Goal: Task Accomplishment & Management: Complete application form

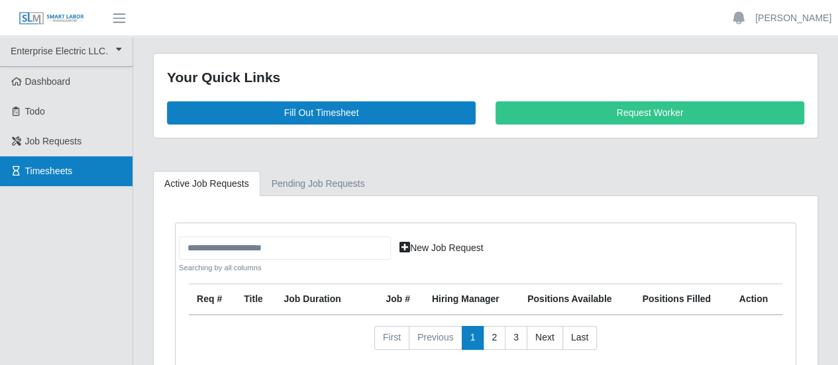
click at [74, 177] on link "Timesheets" at bounding box center [66, 171] width 132 height 30
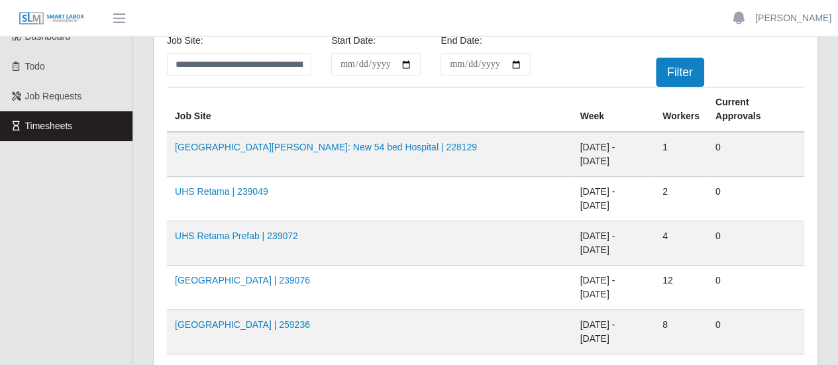
scroll to position [66, 0]
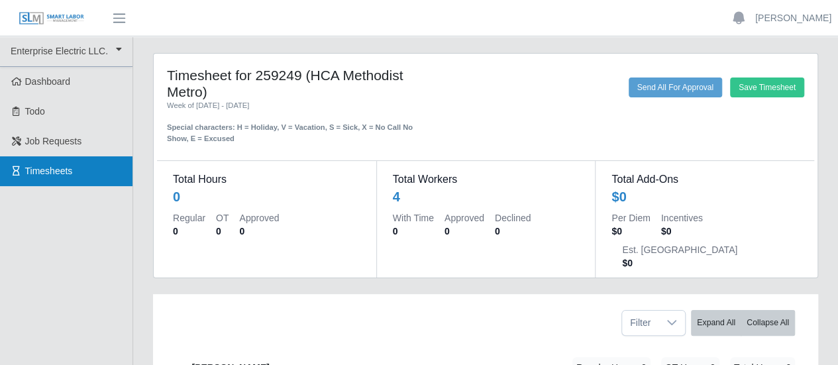
click at [64, 177] on link "Timesheets" at bounding box center [66, 171] width 132 height 30
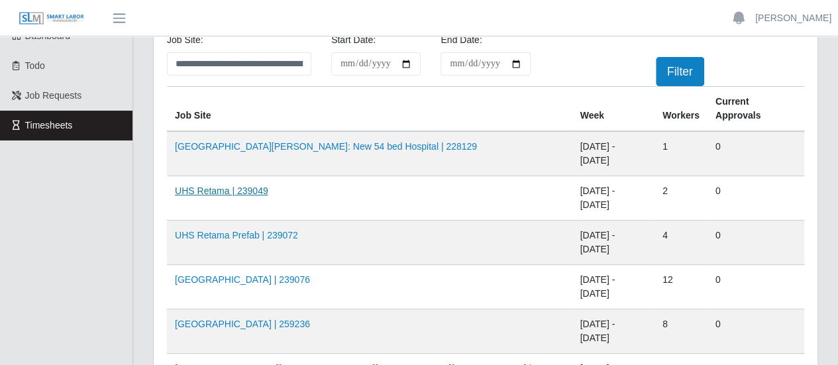
scroll to position [66, 0]
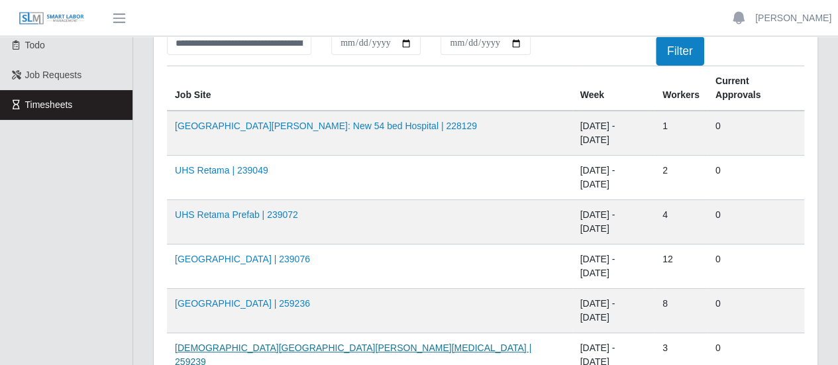
click at [260, 342] on link "[DEMOGRAPHIC_DATA][GEOGRAPHIC_DATA][PERSON_NAME][MEDICAL_DATA] | 259239" at bounding box center [353, 354] width 356 height 24
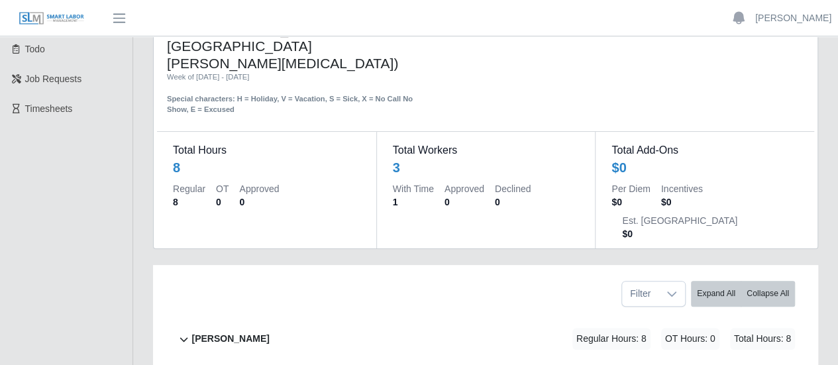
scroll to position [132, 0]
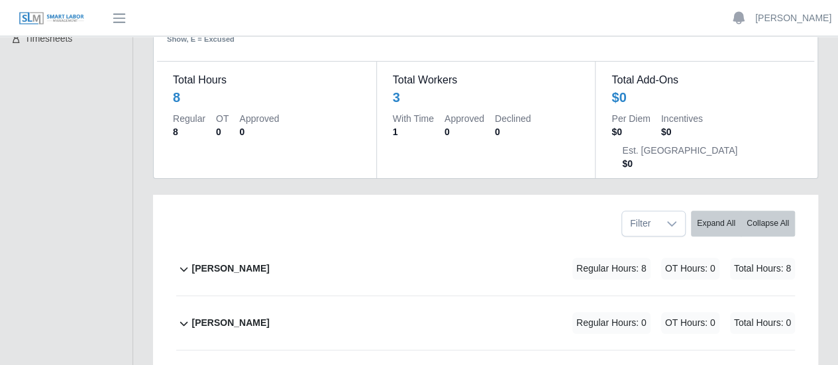
click at [248, 262] on b "[PERSON_NAME]" at bounding box center [229, 269] width 77 height 14
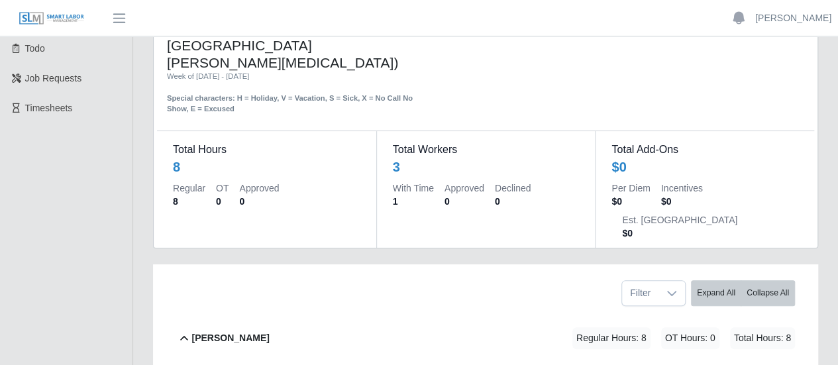
scroll to position [0, 0]
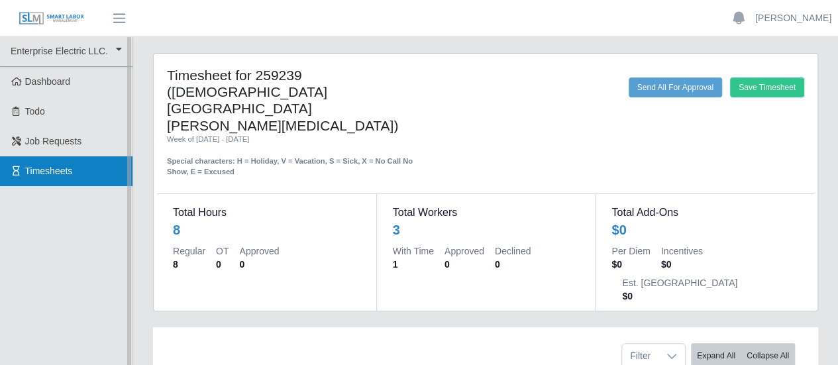
click at [43, 175] on span "Timesheets" at bounding box center [49, 171] width 48 height 11
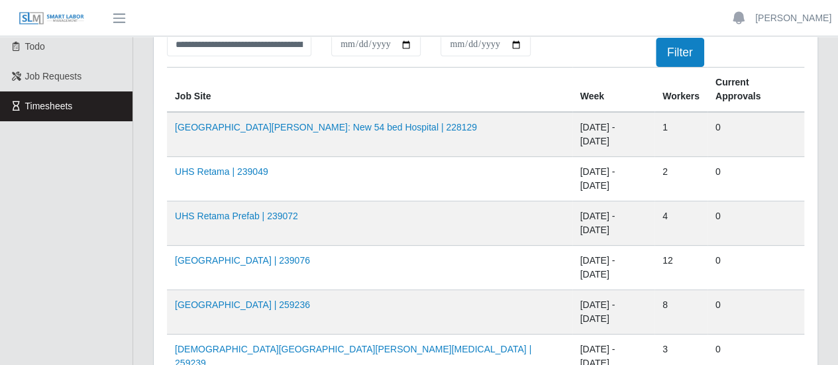
scroll to position [132, 0]
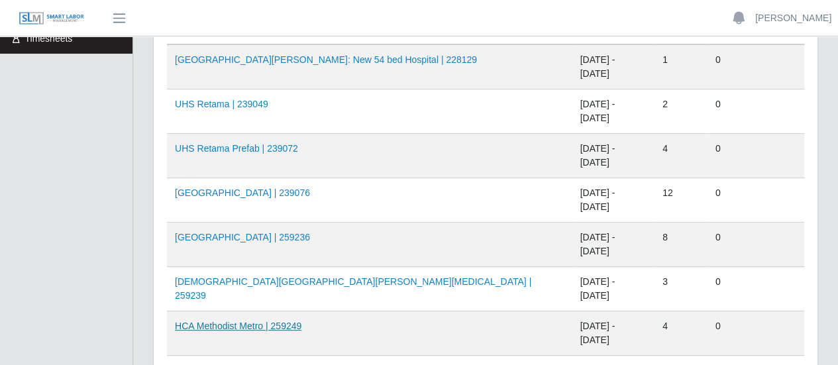
click at [259, 320] on link "HCA Methodist Metro | 259249" at bounding box center [238, 325] width 126 height 11
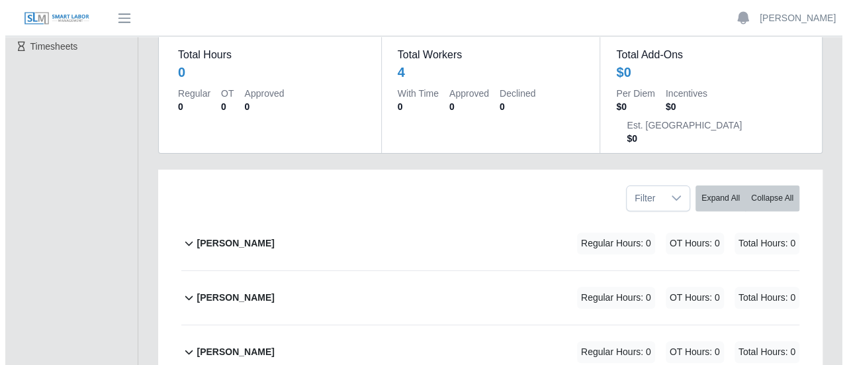
scroll to position [124, 0]
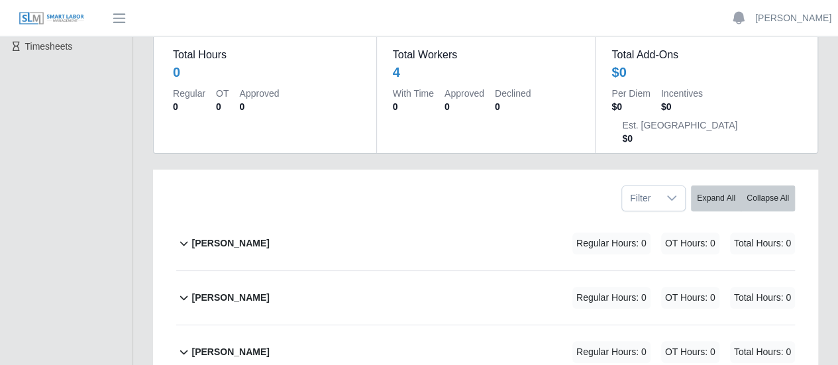
click at [213, 236] on b "[PERSON_NAME]" at bounding box center [229, 243] width 77 height 14
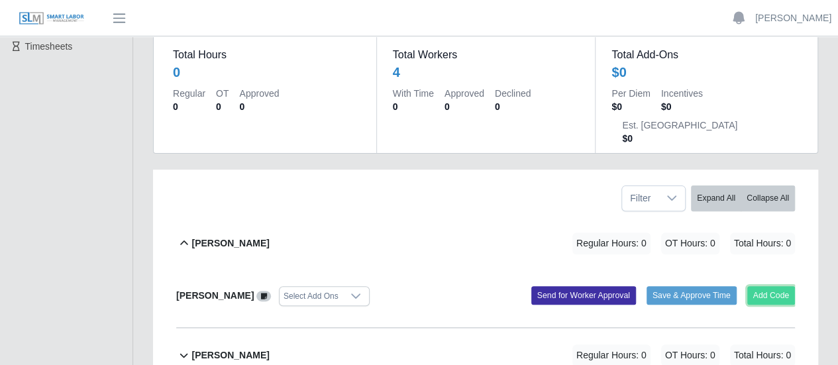
click at [784, 286] on button "Add Code" at bounding box center [771, 295] width 48 height 19
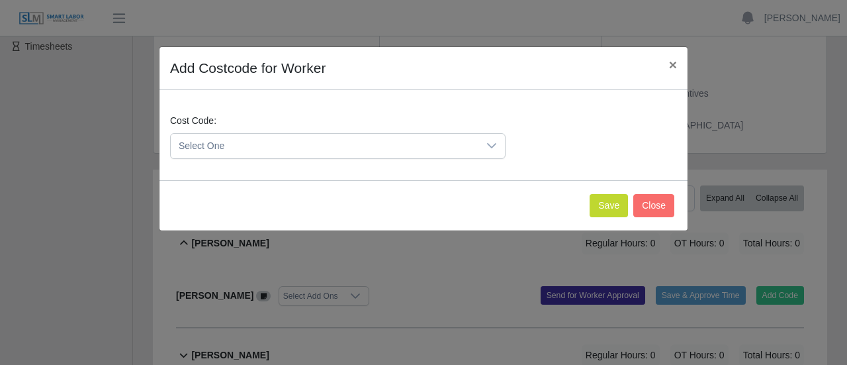
click at [342, 149] on span "Select One" at bounding box center [325, 146] width 308 height 24
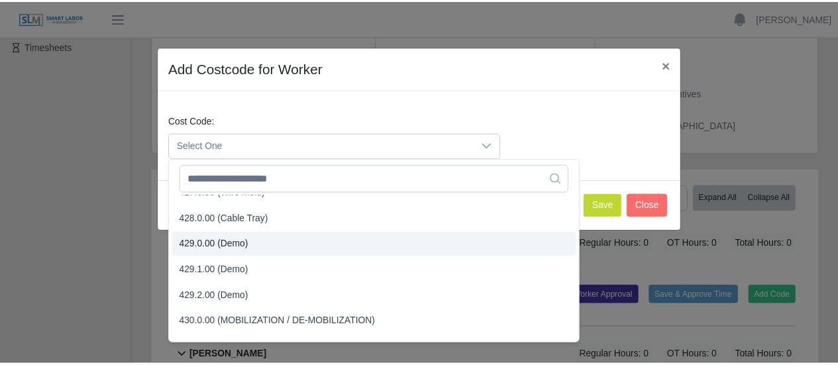
scroll to position [1257, 0]
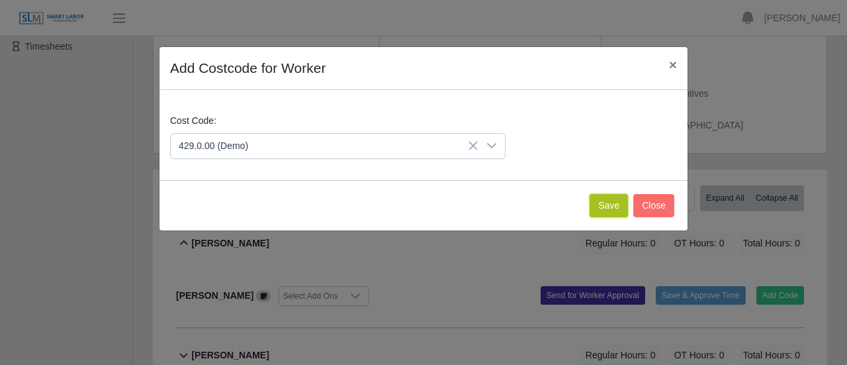
click at [618, 214] on button "Save" at bounding box center [609, 205] width 38 height 23
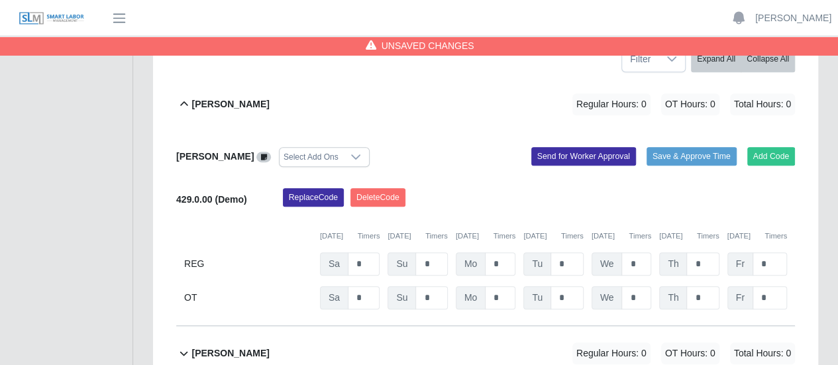
scroll to position [265, 0]
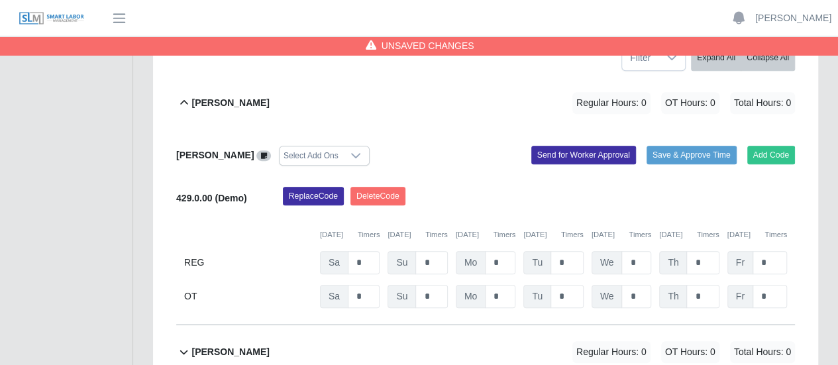
click at [234, 345] on b "[PERSON_NAME]" at bounding box center [229, 352] width 77 height 14
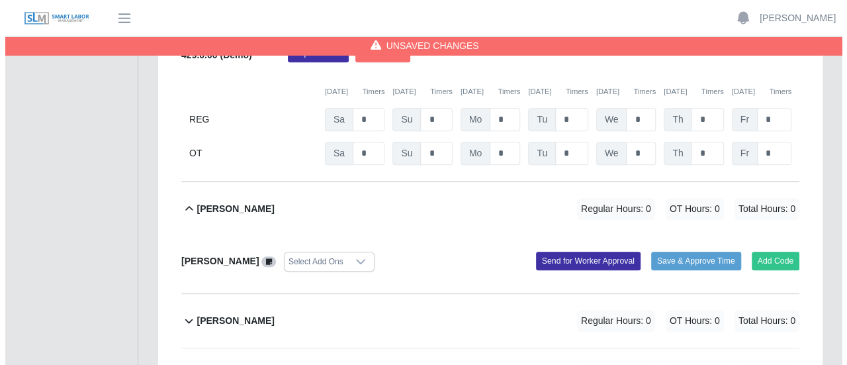
scroll to position [463, 0]
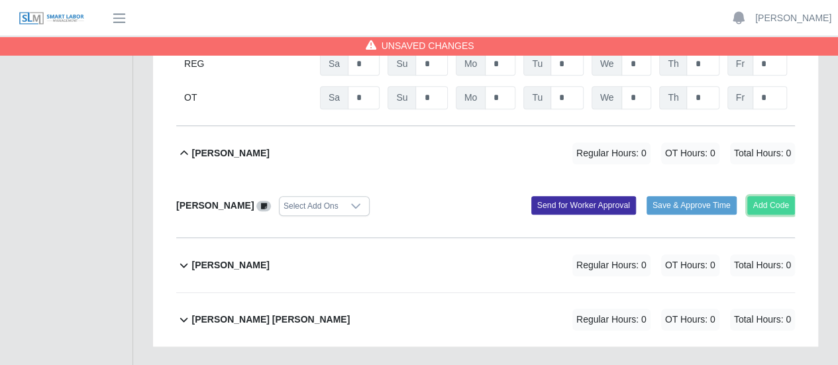
click at [768, 196] on button "Add Code" at bounding box center [771, 205] width 48 height 19
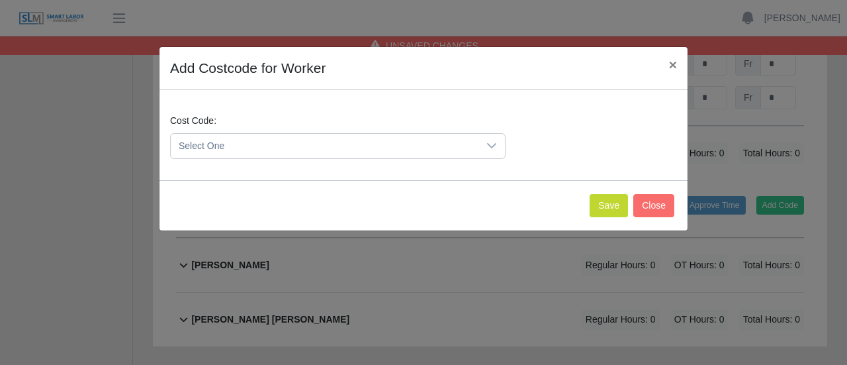
click at [237, 143] on span "Select One" at bounding box center [325, 146] width 308 height 24
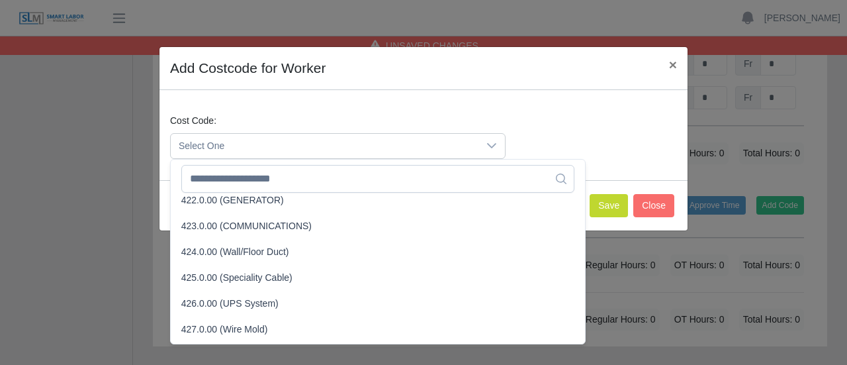
scroll to position [1192, 0]
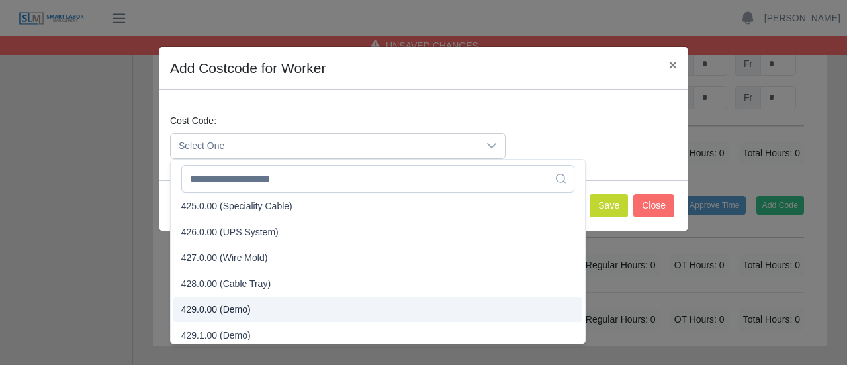
drag, startPoint x: 203, startPoint y: 305, endPoint x: 260, endPoint y: 291, distance: 59.4
click at [205, 305] on span "429.0.00 (Demo)" at bounding box center [216, 310] width 70 height 14
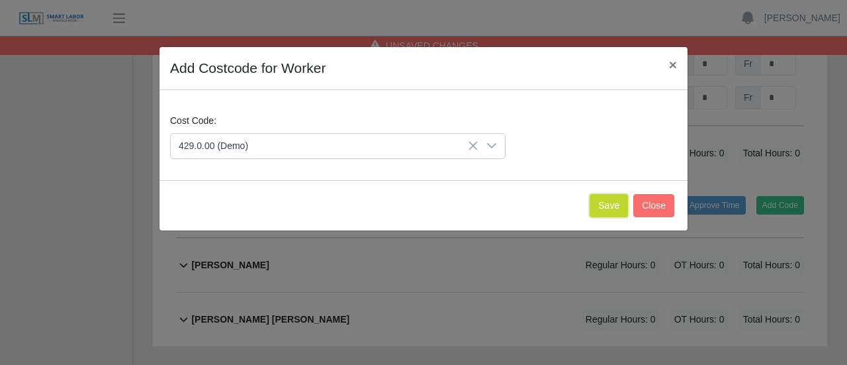
click at [611, 201] on button "Save" at bounding box center [609, 205] width 38 height 23
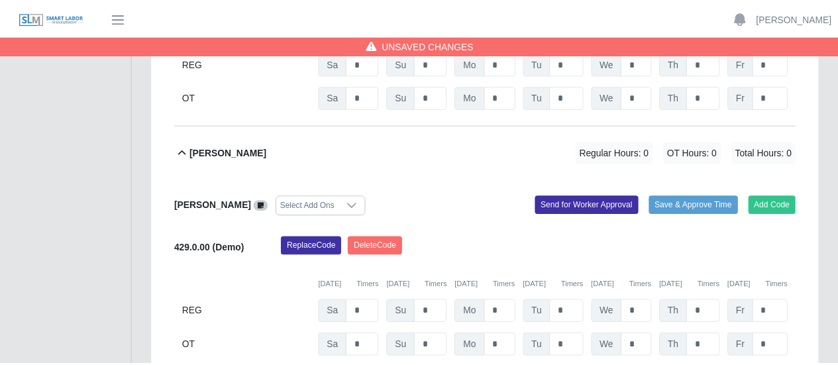
scroll to position [601, 0]
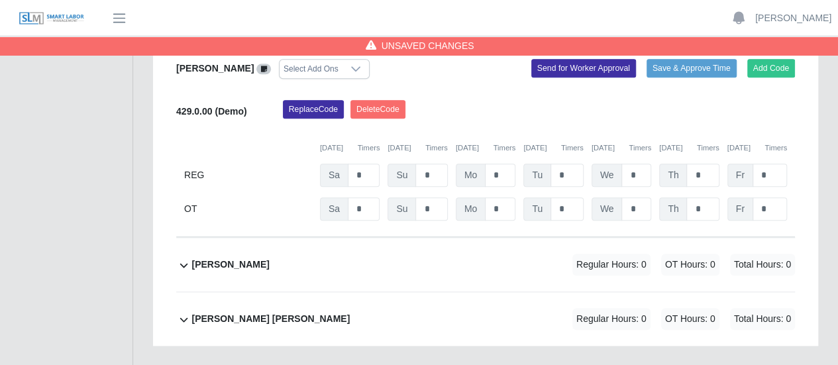
click at [623, 254] on span "Regular Hours: 0" at bounding box center [611, 265] width 78 height 22
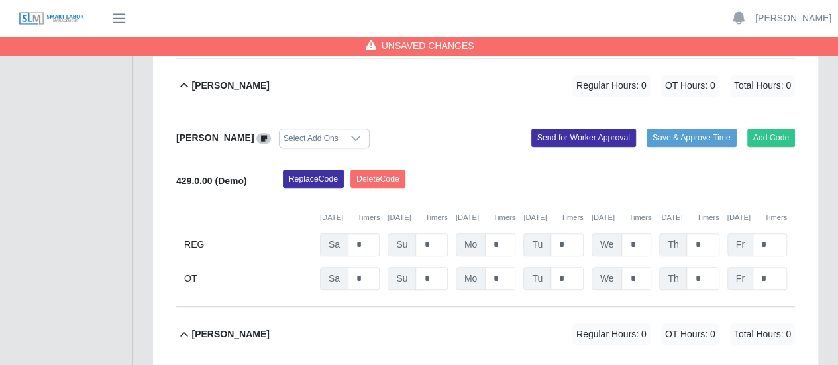
scroll to position [525, 0]
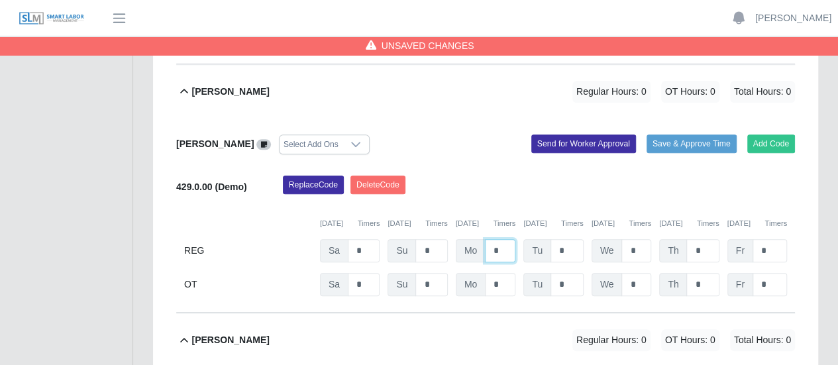
drag, startPoint x: 499, startPoint y: 217, endPoint x: 479, endPoint y: 215, distance: 20.6
click at [481, 239] on div "Mo *" at bounding box center [486, 250] width 60 height 23
type input "*"
drag, startPoint x: 568, startPoint y: 213, endPoint x: 549, endPoint y: 212, distance: 19.2
click at [550, 239] on input "*" at bounding box center [566, 250] width 33 height 23
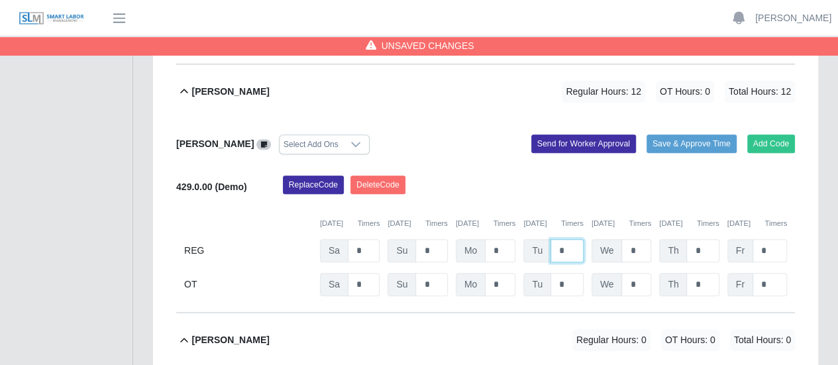
type input "*"
click at [639, 239] on input "*" at bounding box center [636, 250] width 30 height 23
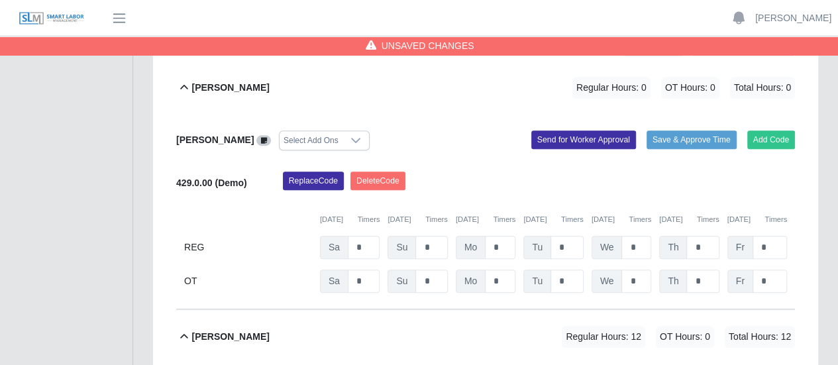
scroll to position [260, 0]
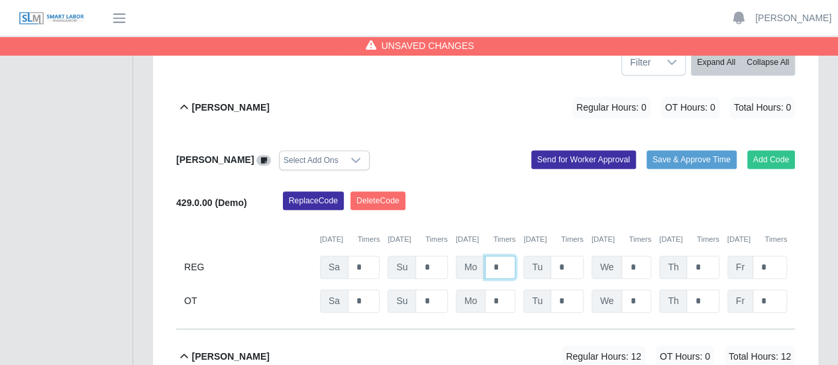
drag, startPoint x: 500, startPoint y: 232, endPoint x: 490, endPoint y: 232, distance: 9.9
click at [490, 256] on input "*" at bounding box center [500, 267] width 30 height 23
type input "*"
drag, startPoint x: 560, startPoint y: 233, endPoint x: 545, endPoint y: 233, distance: 15.2
click at [545, 256] on div "Tu *" at bounding box center [553, 267] width 60 height 23
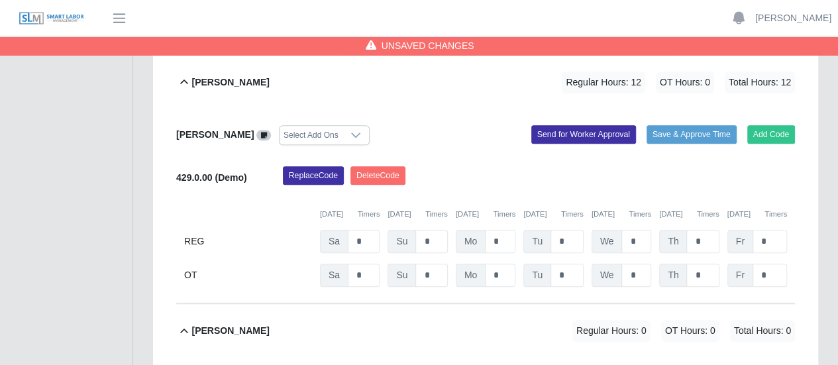
scroll to position [657, 0]
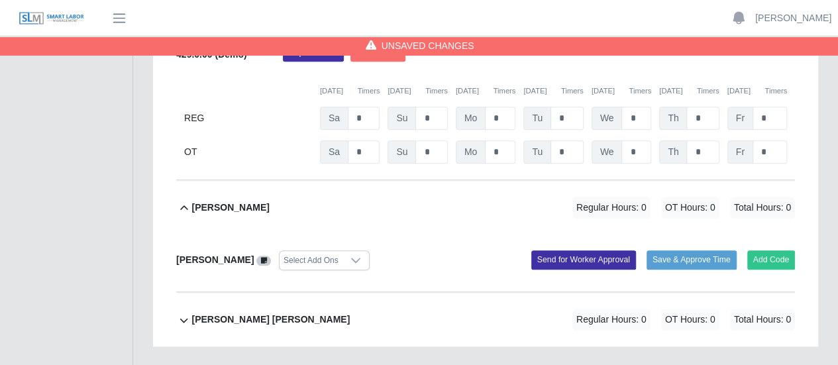
type input "*"
click at [318, 313] on b "Victor Francisco Garcias Perez" at bounding box center [270, 320] width 158 height 14
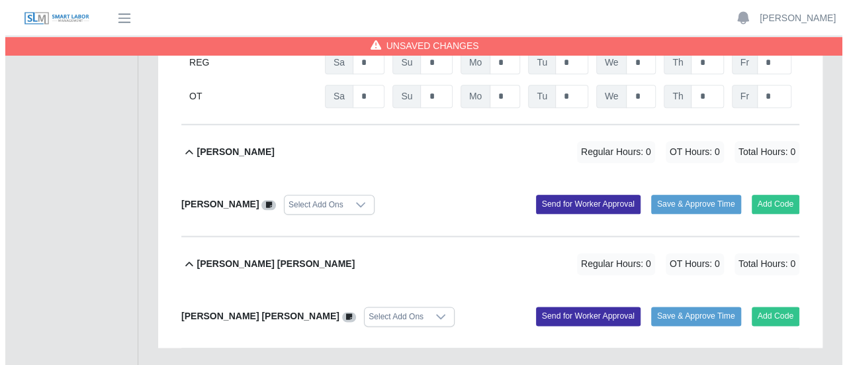
scroll to position [714, 0]
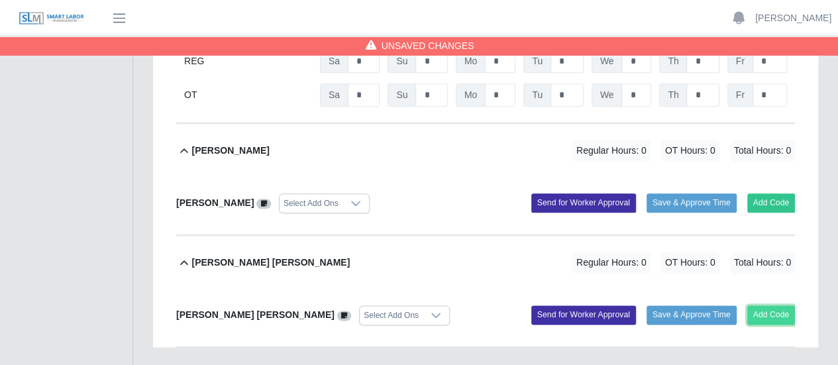
click at [763, 305] on button "Add Code" at bounding box center [771, 314] width 48 height 19
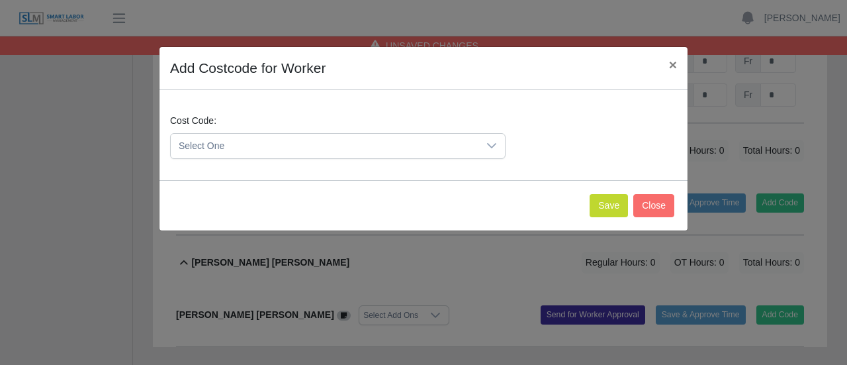
click at [246, 149] on span "Select One" at bounding box center [325, 146] width 308 height 24
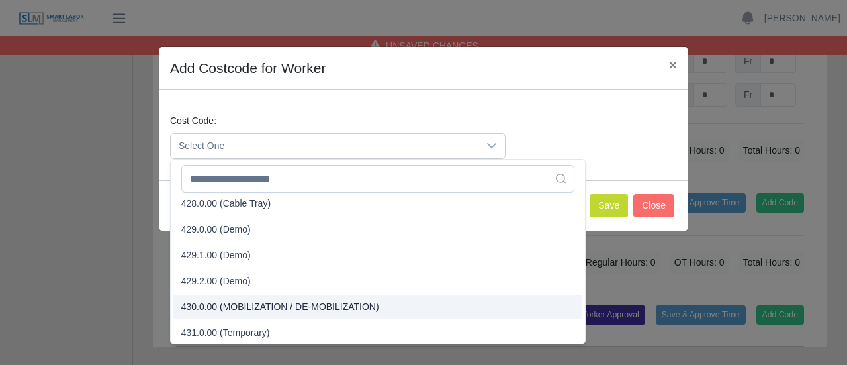
scroll to position [1258, 0]
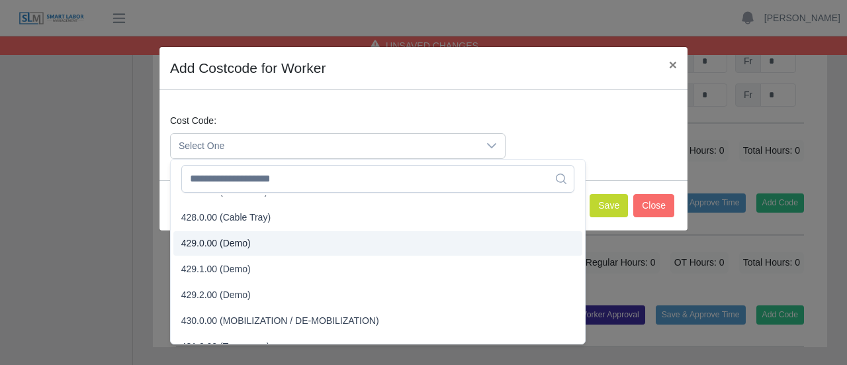
click at [228, 242] on span "429.0.00 (Demo)" at bounding box center [216, 243] width 70 height 14
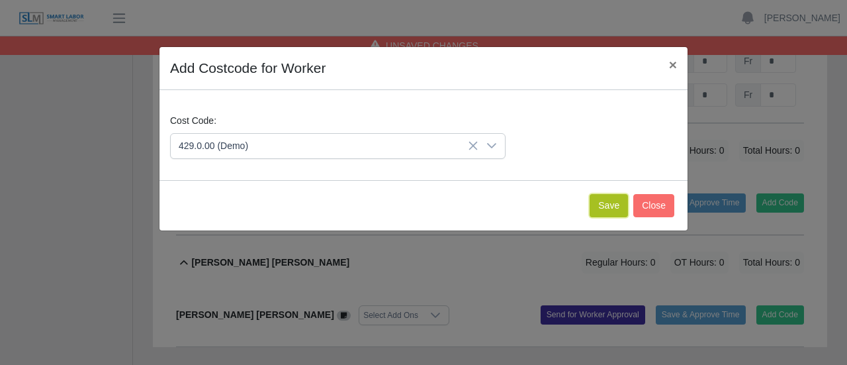
click at [605, 205] on button "Save" at bounding box center [609, 205] width 38 height 23
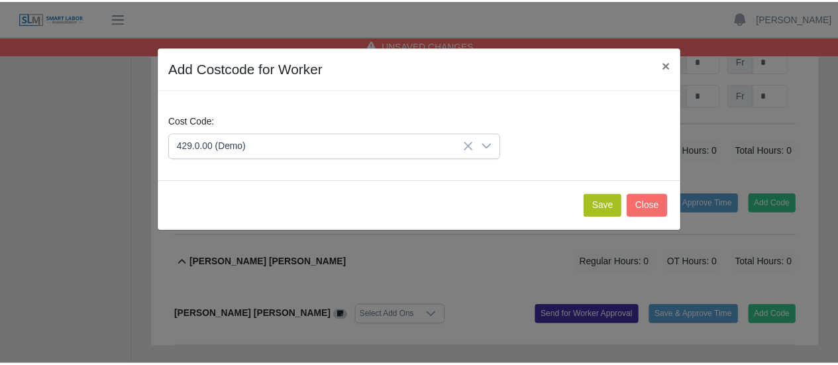
scroll to position [851, 0]
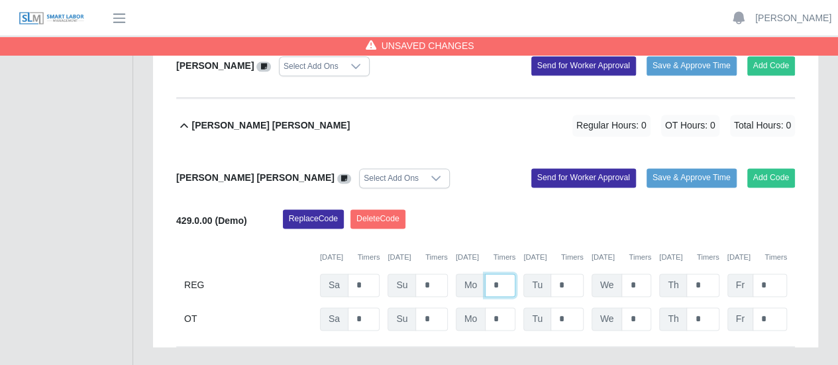
drag, startPoint x: 501, startPoint y: 247, endPoint x: 458, endPoint y: 241, distance: 42.8
click at [458, 273] on div "Mo *" at bounding box center [486, 284] width 60 height 23
type input "*"
drag, startPoint x: 571, startPoint y: 241, endPoint x: 546, endPoint y: 244, distance: 25.3
click at [546, 273] on div "Tu *" at bounding box center [553, 284] width 60 height 23
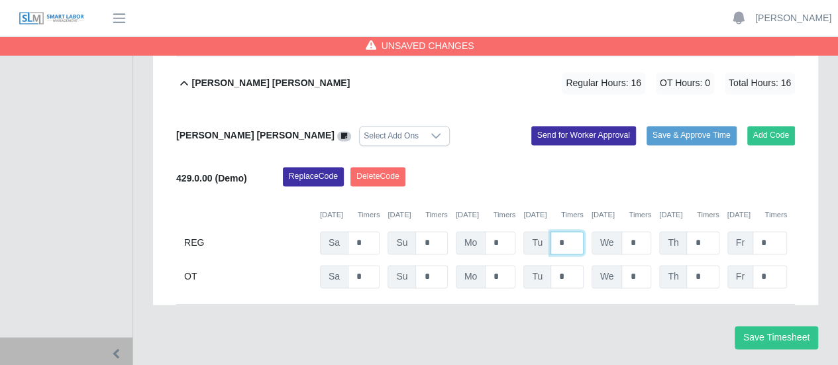
scroll to position [895, 0]
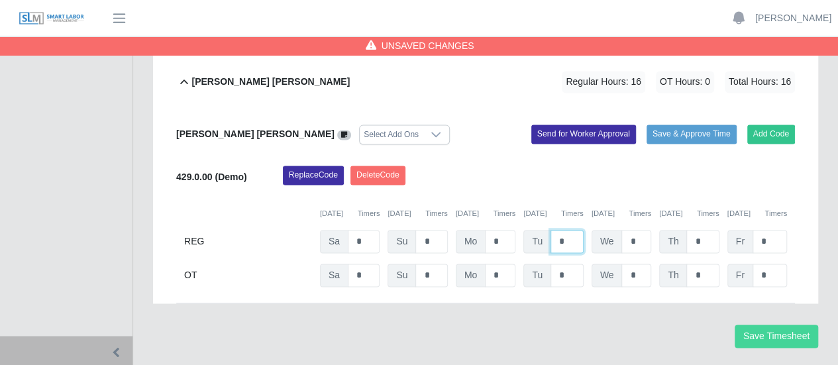
type input "*"
click at [776, 324] on button "Save Timesheet" at bounding box center [775, 335] width 83 height 23
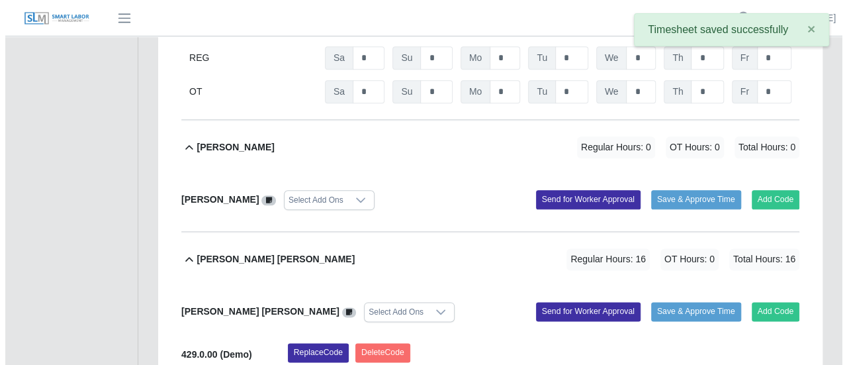
scroll to position [697, 0]
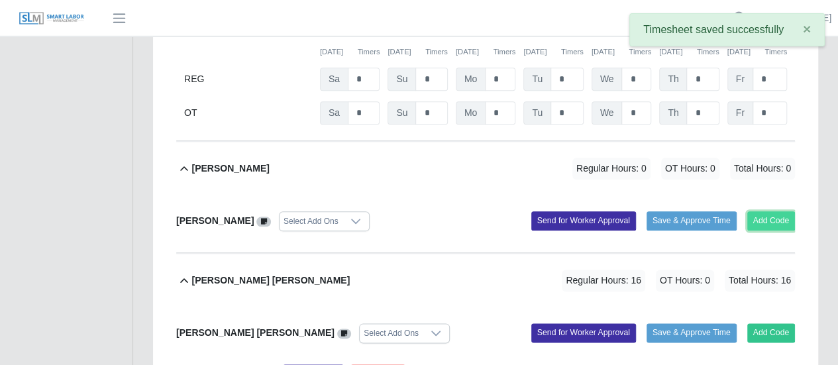
click at [765, 211] on button "Add Code" at bounding box center [771, 220] width 48 height 19
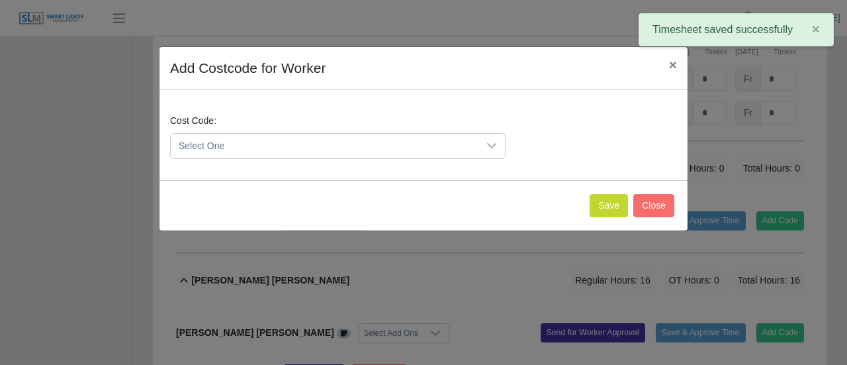
click at [316, 143] on span "Select One" at bounding box center [325, 146] width 308 height 24
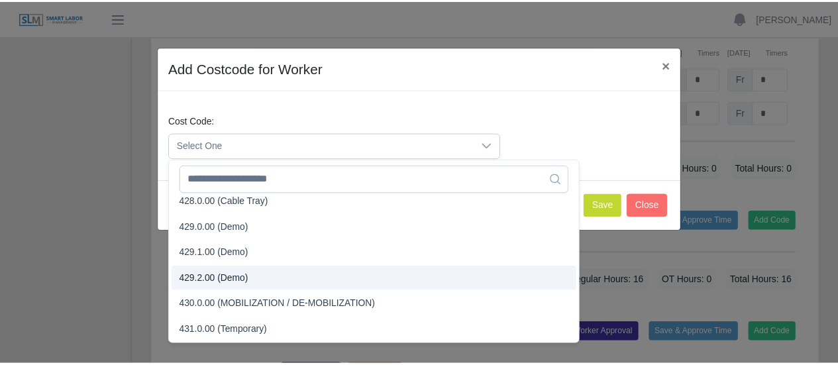
scroll to position [1258, 0]
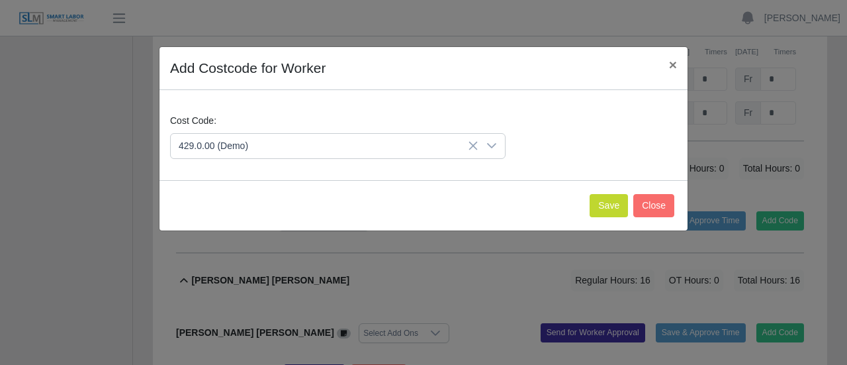
click at [234, 244] on span "429.0.00 (Demo)" at bounding box center [216, 244] width 70 height 14
click at [617, 197] on button "Save" at bounding box center [609, 205] width 38 height 23
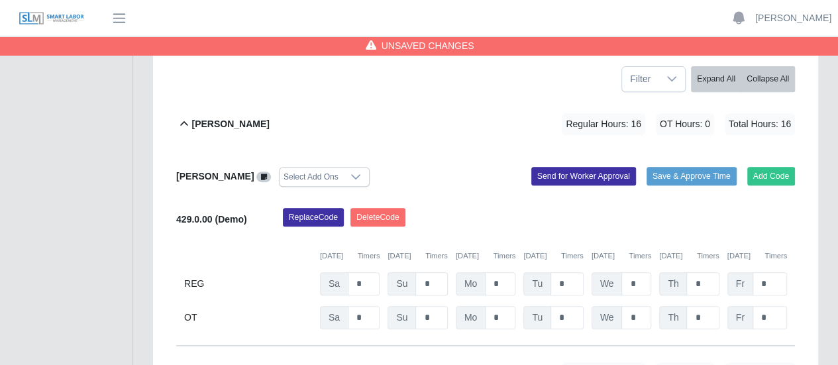
scroll to position [167, 0]
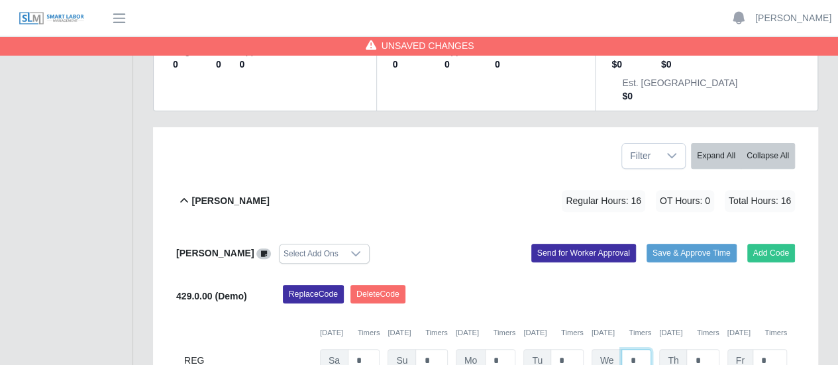
drag, startPoint x: 630, startPoint y: 326, endPoint x: 639, endPoint y: 327, distance: 8.6
click at [639, 349] on input "*" at bounding box center [636, 360] width 30 height 23
type input "*"
click at [706, 349] on input "*" at bounding box center [702, 360] width 32 height 23
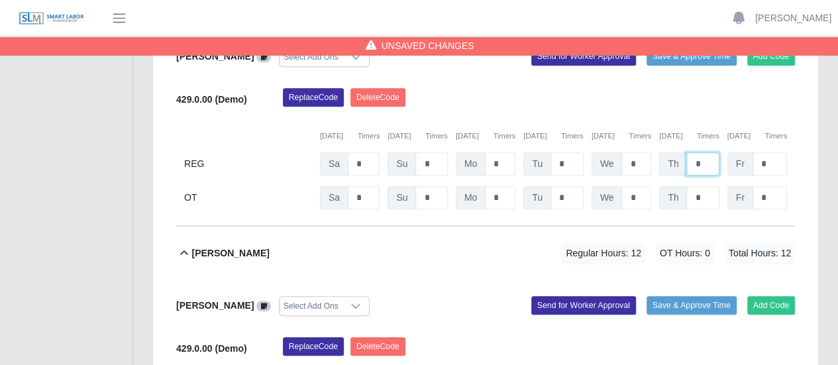
scroll to position [463, 0]
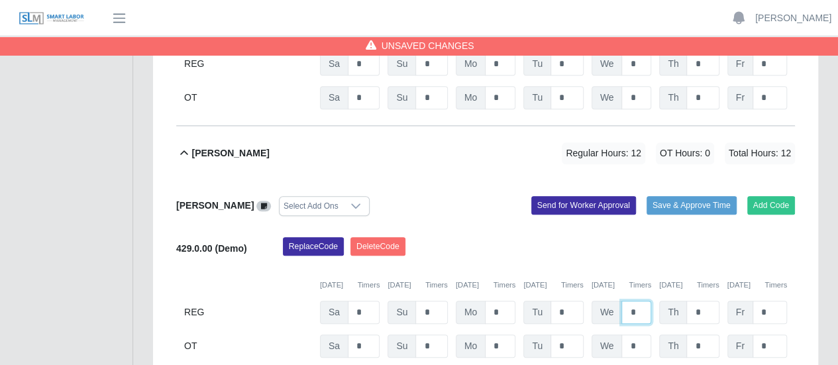
drag, startPoint x: 630, startPoint y: 276, endPoint x: 618, endPoint y: 275, distance: 11.3
click at [621, 301] on input "*" at bounding box center [636, 312] width 30 height 23
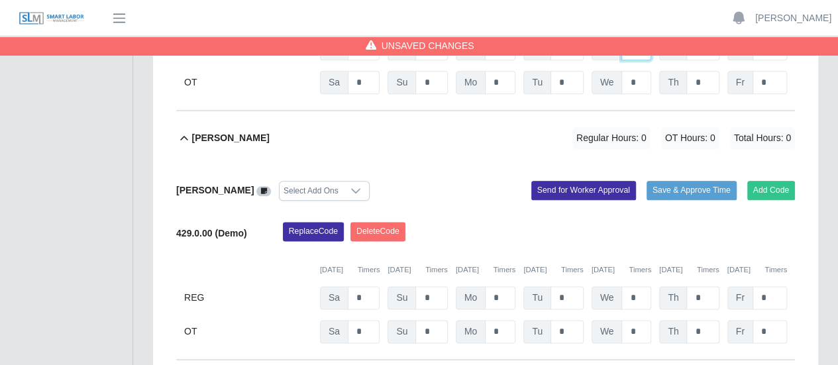
scroll to position [728, 0]
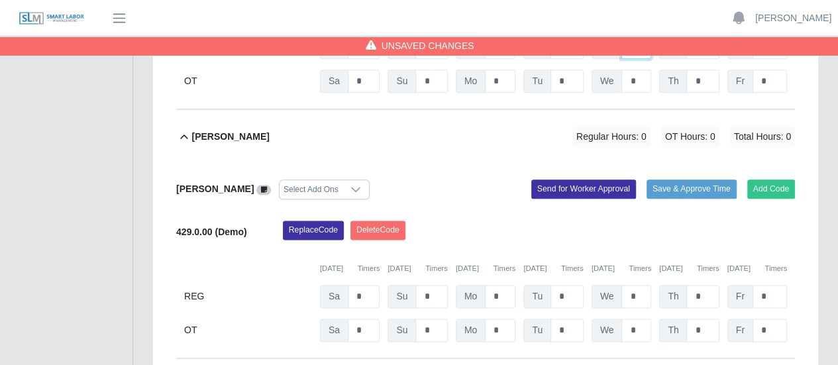
type input "*"
drag, startPoint x: 634, startPoint y: 259, endPoint x: 616, endPoint y: 256, distance: 18.2
click at [621, 285] on input "*" at bounding box center [636, 296] width 30 height 23
type input "*"
drag, startPoint x: 571, startPoint y: 258, endPoint x: 547, endPoint y: 259, distance: 23.8
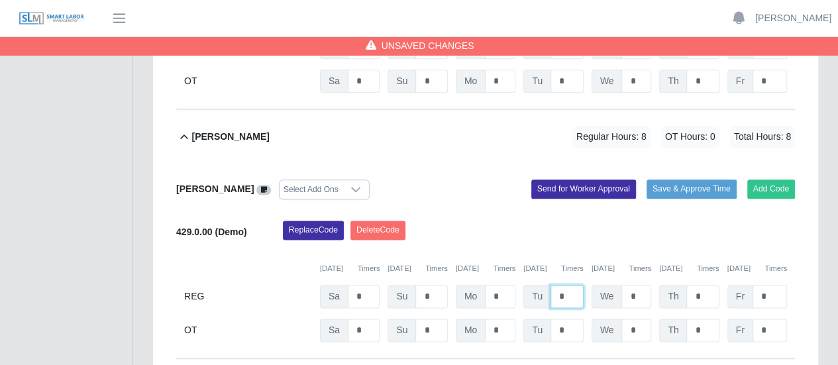
click at [547, 285] on div "Tu *" at bounding box center [553, 296] width 60 height 23
type input "*"
drag, startPoint x: 503, startPoint y: 260, endPoint x: 467, endPoint y: 255, distance: 36.1
click at [467, 285] on div "Mo *" at bounding box center [486, 296] width 60 height 23
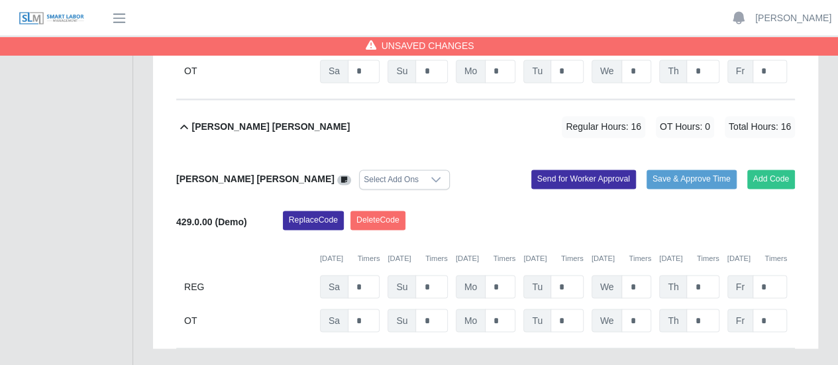
scroll to position [993, 0]
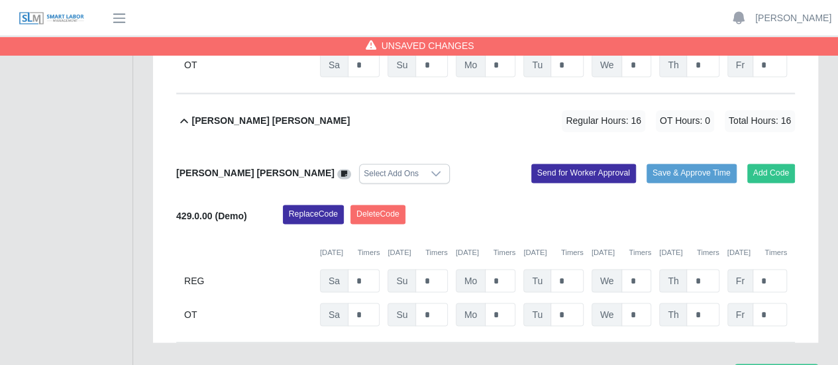
type input "*"
drag, startPoint x: 640, startPoint y: 246, endPoint x: 616, endPoint y: 246, distance: 24.5
click at [618, 269] on div "We *" at bounding box center [621, 280] width 60 height 23
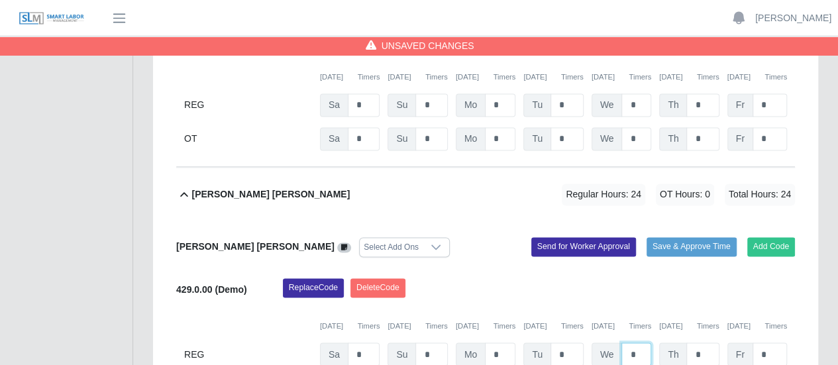
scroll to position [1032, 0]
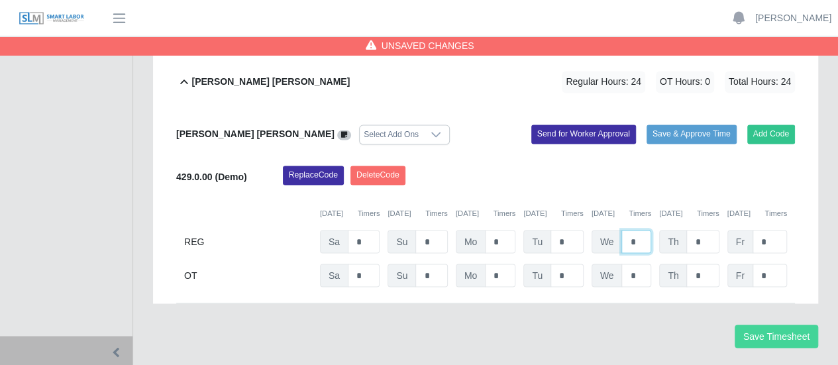
type input "*"
click at [761, 324] on button "Save Timesheet" at bounding box center [775, 335] width 83 height 23
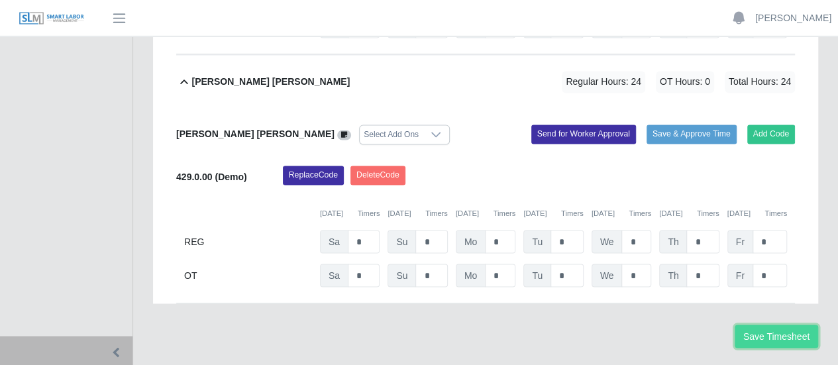
click at [787, 324] on button "Save Timesheet" at bounding box center [775, 335] width 83 height 23
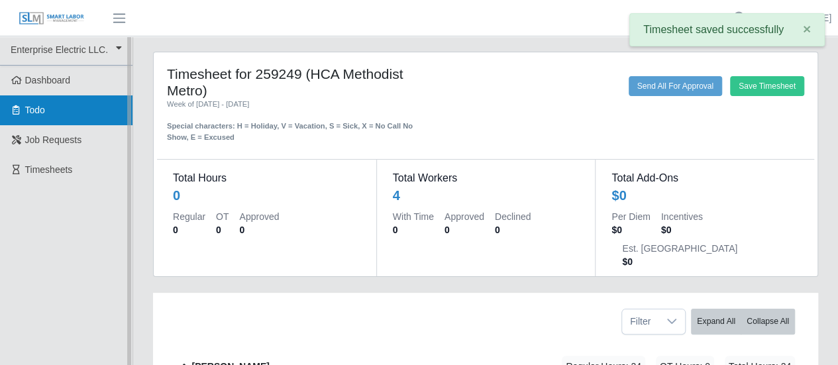
scroll to position [0, 0]
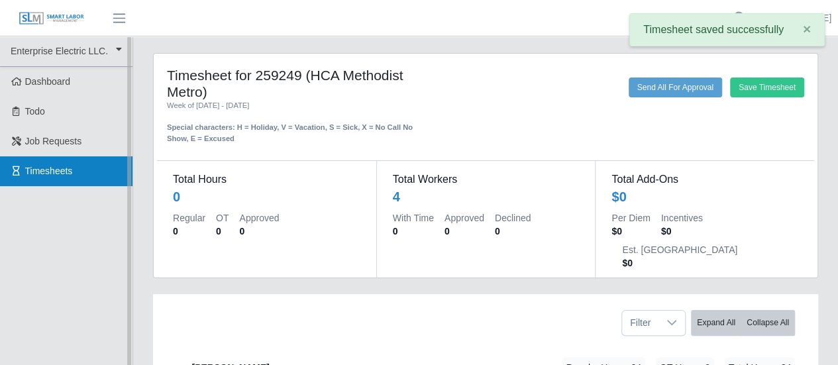
click at [48, 166] on span "Timesheets" at bounding box center [49, 171] width 48 height 11
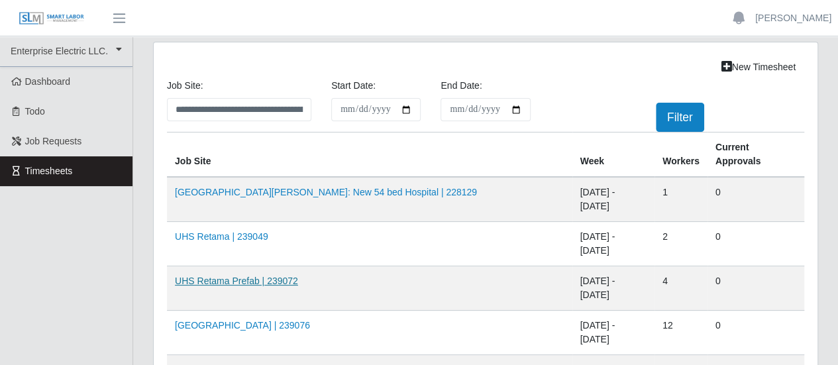
click at [243, 275] on link "UHS Retama Prefab | 239072" at bounding box center [236, 280] width 123 height 11
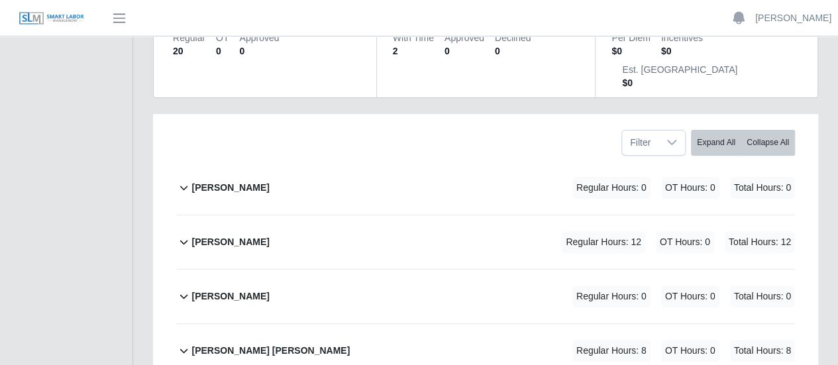
scroll to position [199, 0]
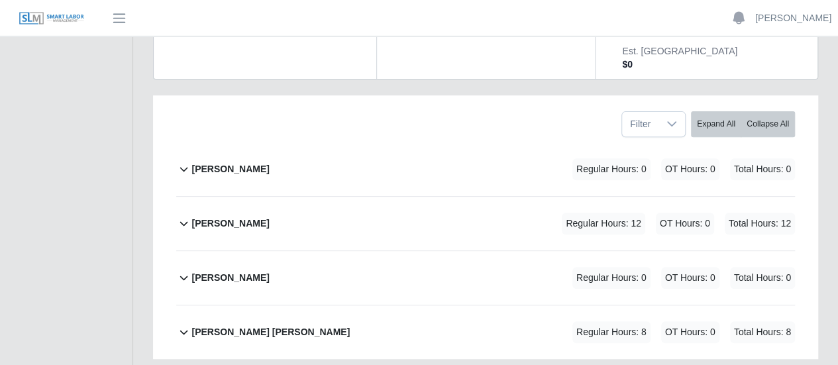
click at [228, 217] on b "[PERSON_NAME]" at bounding box center [229, 224] width 77 height 14
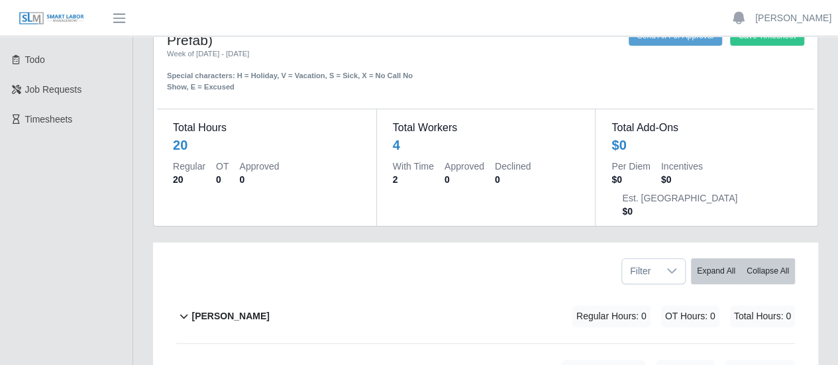
scroll to position [0, 0]
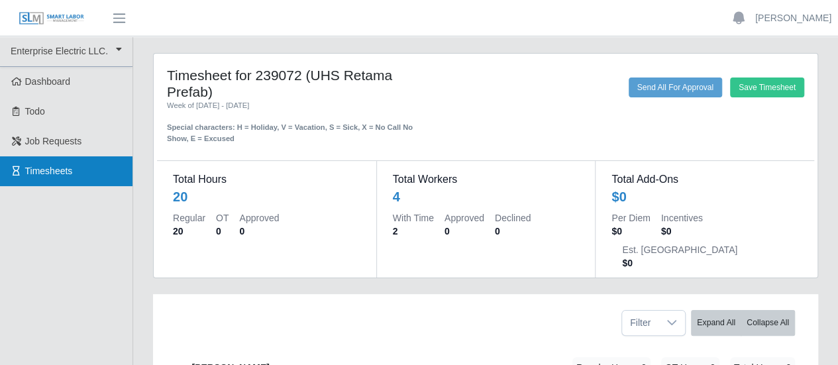
click at [48, 177] on link "Timesheets" at bounding box center [66, 171] width 132 height 30
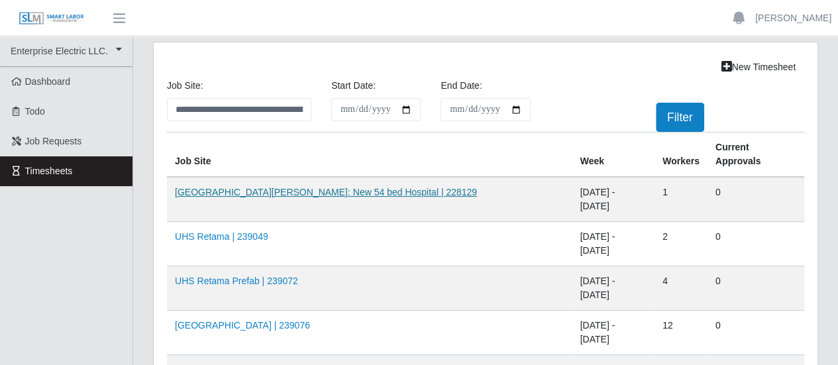
click at [314, 187] on link "[GEOGRAPHIC_DATA][PERSON_NAME]: New 54 bed Hospital | 228129" at bounding box center [326, 192] width 302 height 11
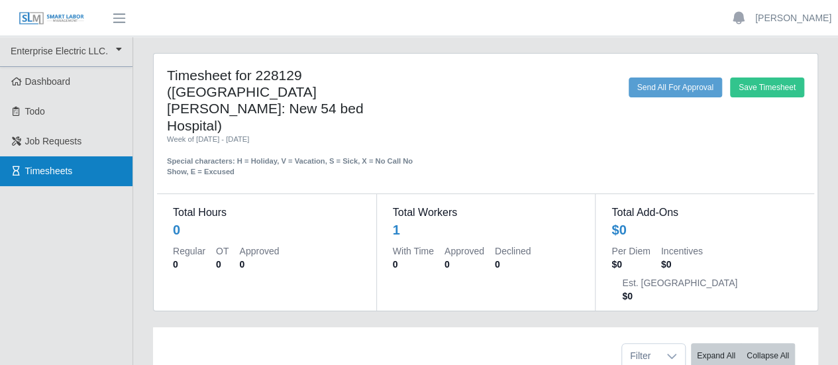
click at [81, 165] on link "Timesheets" at bounding box center [66, 171] width 132 height 30
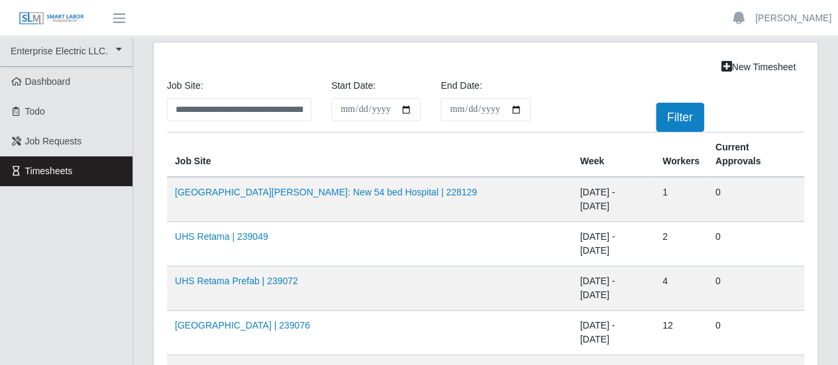
scroll to position [66, 0]
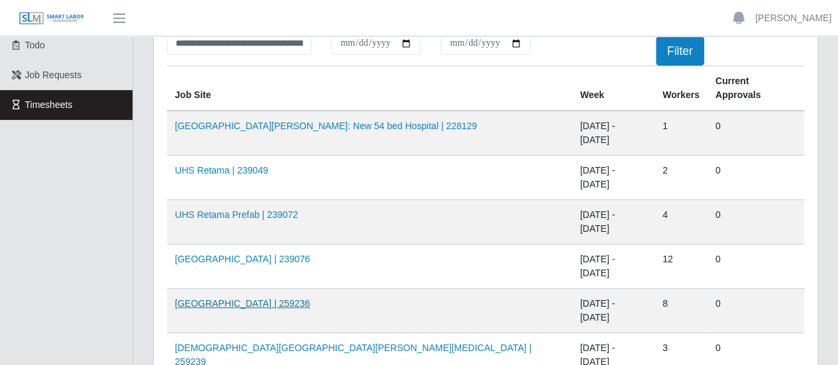
click at [256, 298] on link "[GEOGRAPHIC_DATA] | 259236" at bounding box center [242, 303] width 135 height 11
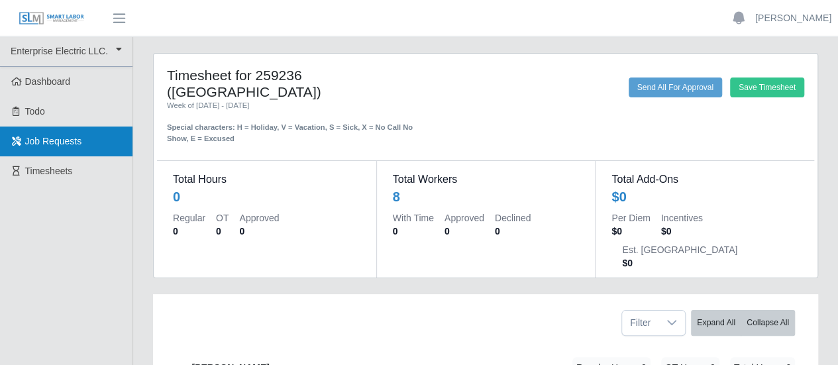
click at [60, 140] on span "Job Requests" at bounding box center [53, 141] width 57 height 11
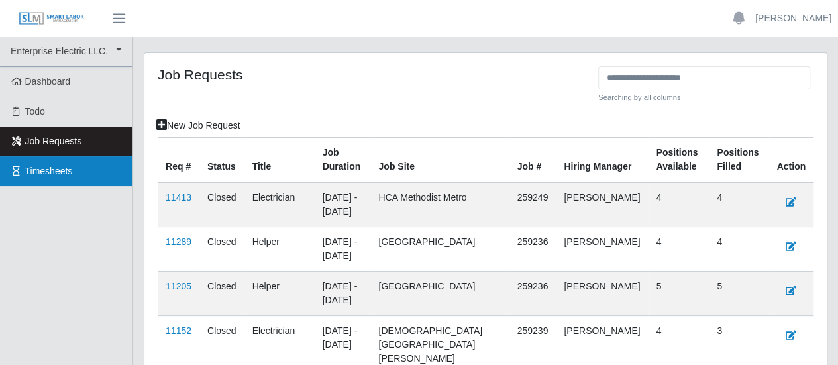
click at [47, 166] on span "Timesheets" at bounding box center [49, 171] width 48 height 11
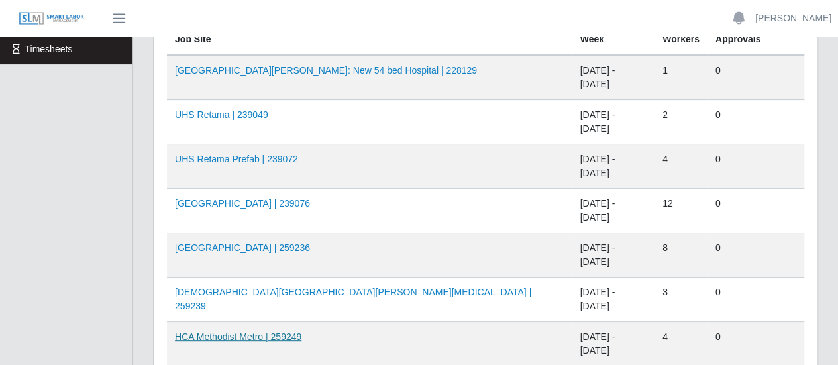
scroll to position [132, 0]
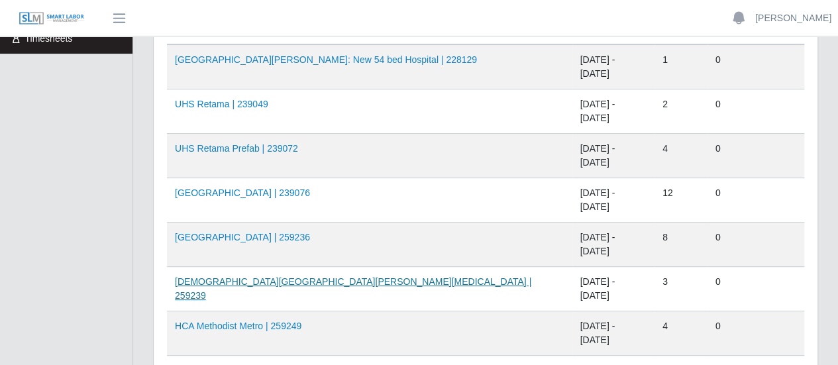
click at [239, 276] on link "[DEMOGRAPHIC_DATA][GEOGRAPHIC_DATA][PERSON_NAME][MEDICAL_DATA] | 259239" at bounding box center [353, 288] width 356 height 24
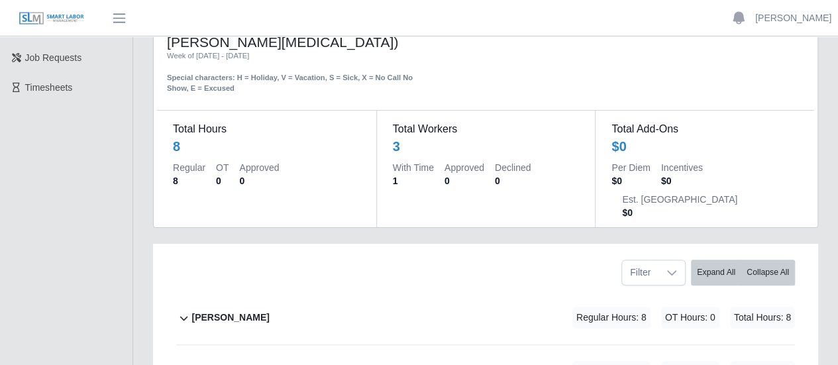
scroll to position [66, 0]
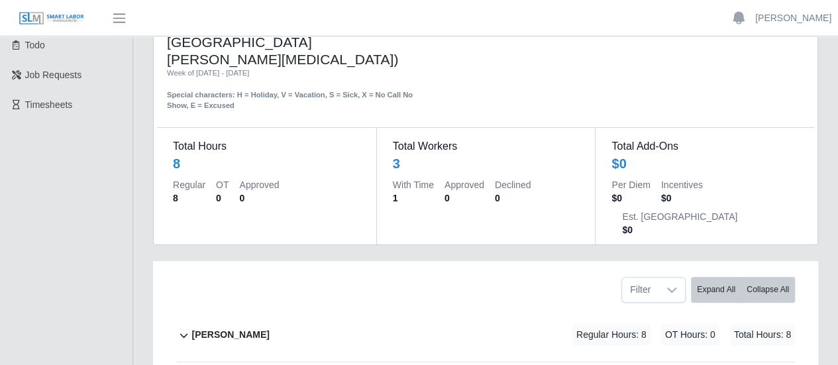
click at [243, 328] on b "Joseph Sanchez" at bounding box center [229, 335] width 77 height 14
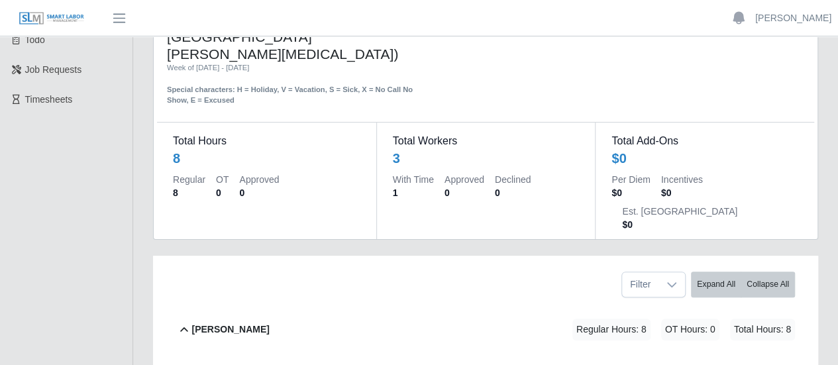
scroll to position [0, 0]
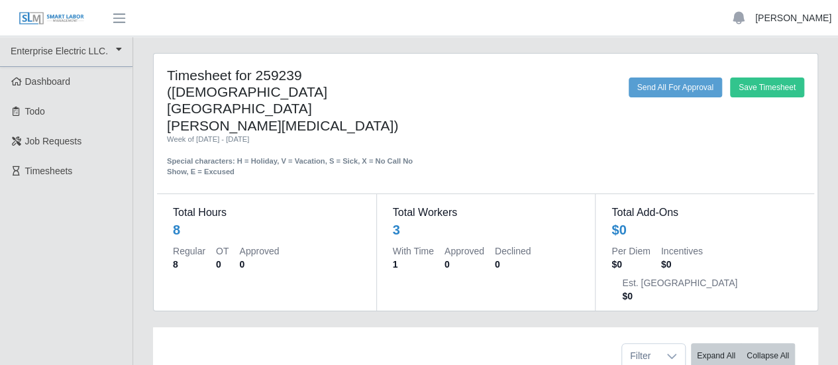
click at [798, 20] on link "[PERSON_NAME]" at bounding box center [793, 18] width 76 height 14
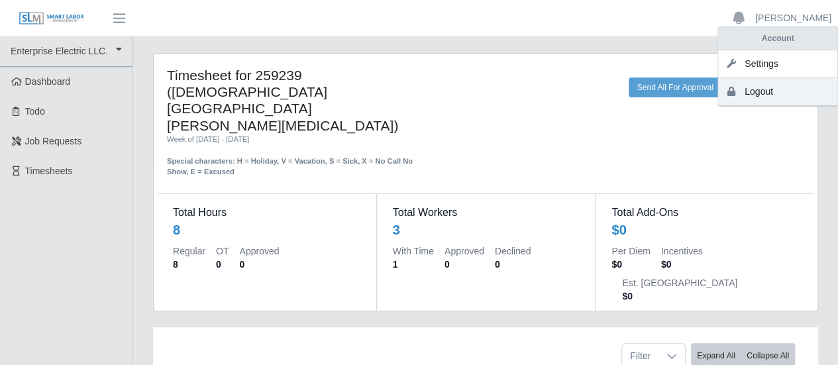
click at [752, 92] on link "Logout" at bounding box center [777, 92] width 119 height 28
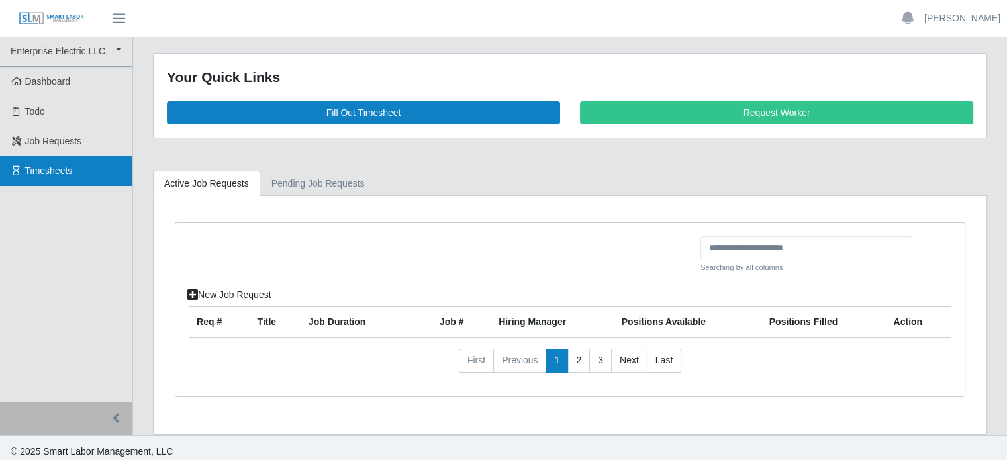
click at [81, 179] on link "Timesheets" at bounding box center [66, 171] width 132 height 30
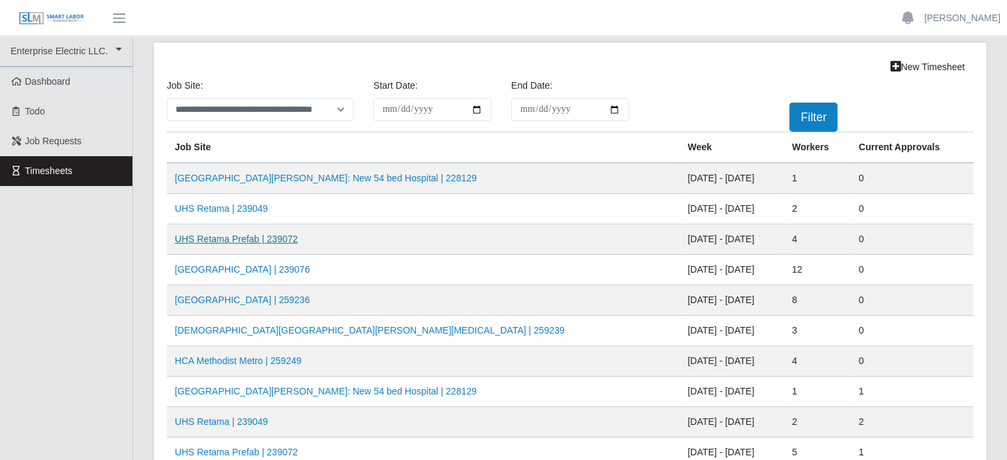
click at [213, 239] on link "UHS Retama Prefab | 239072" at bounding box center [236, 239] width 123 height 11
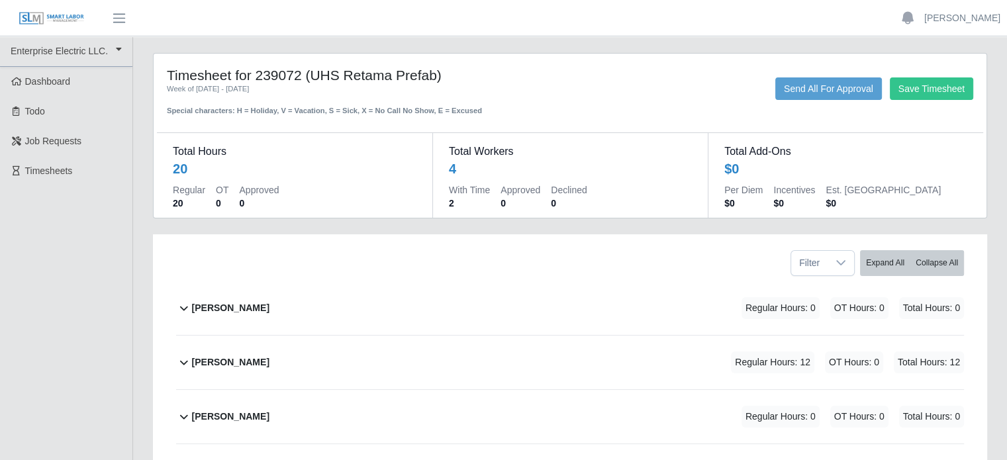
scroll to position [66, 0]
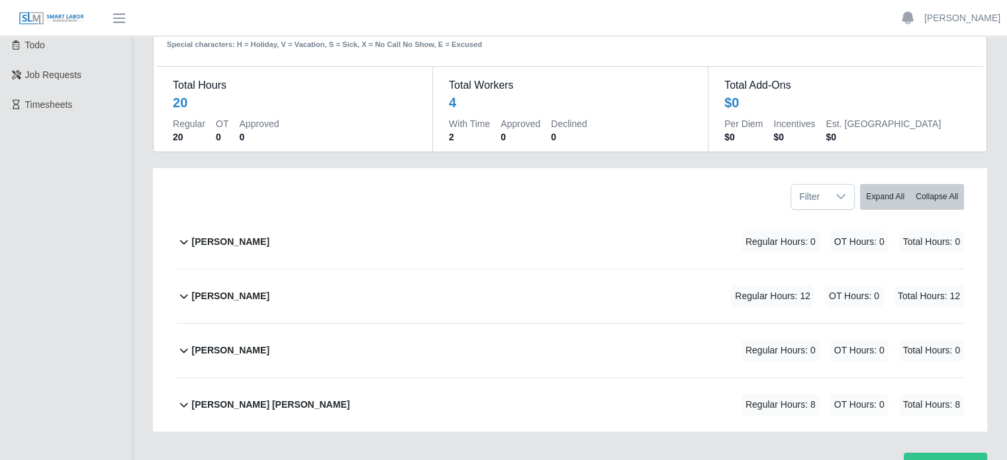
click at [224, 291] on b "[PERSON_NAME]" at bounding box center [230, 296] width 77 height 14
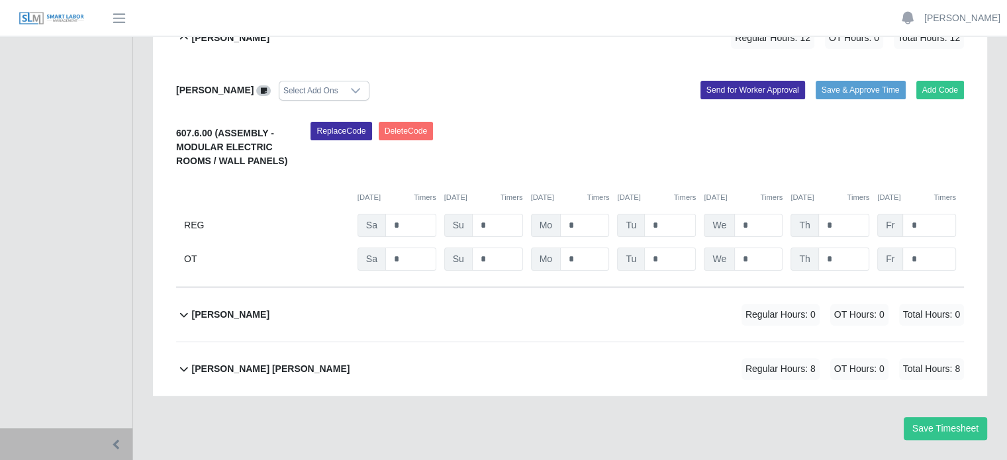
scroll to position [357, 0]
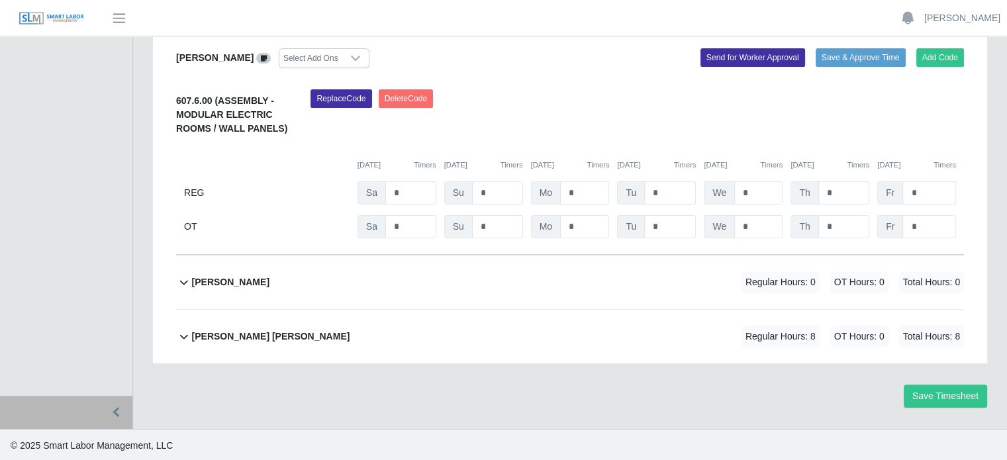
click at [236, 331] on b "[PERSON_NAME] [PERSON_NAME]" at bounding box center [271, 337] width 158 height 14
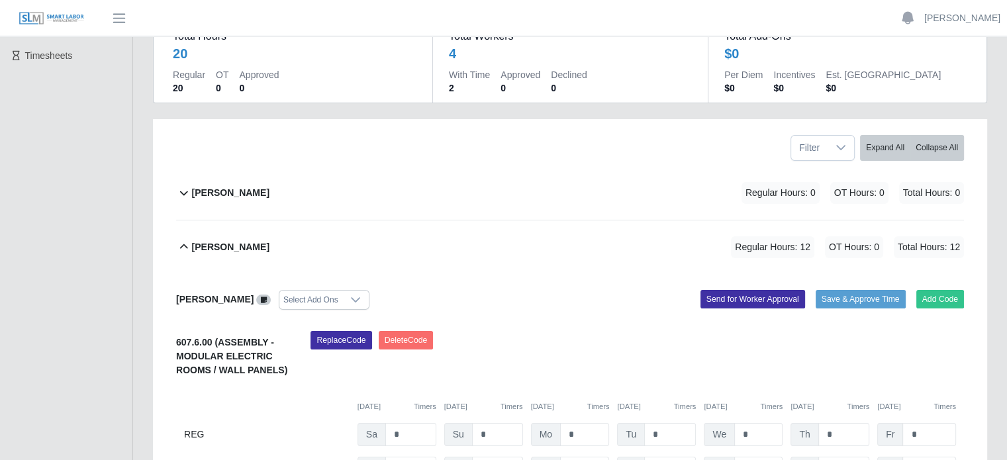
scroll to position [0, 0]
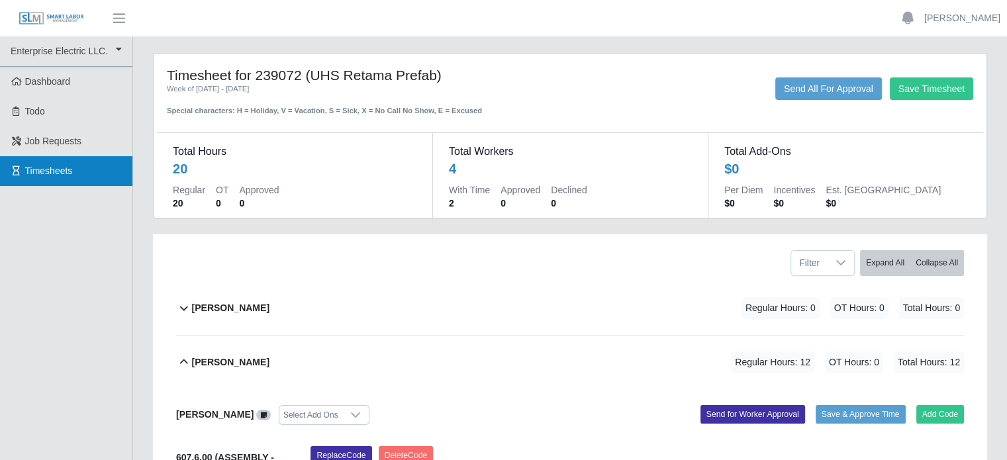
click at [56, 179] on link "Timesheets" at bounding box center [66, 171] width 132 height 30
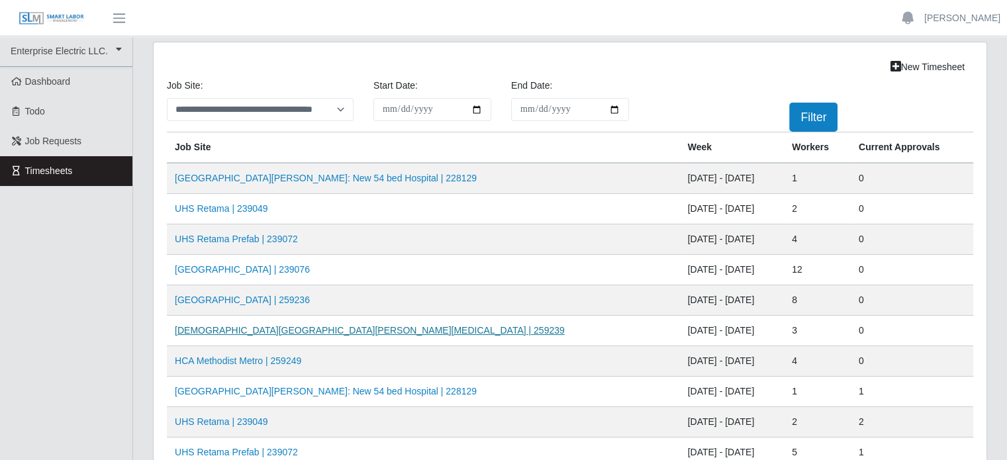
click at [230, 328] on link "[DEMOGRAPHIC_DATA][GEOGRAPHIC_DATA][PERSON_NAME][MEDICAL_DATA] | 259239" at bounding box center [370, 330] width 390 height 11
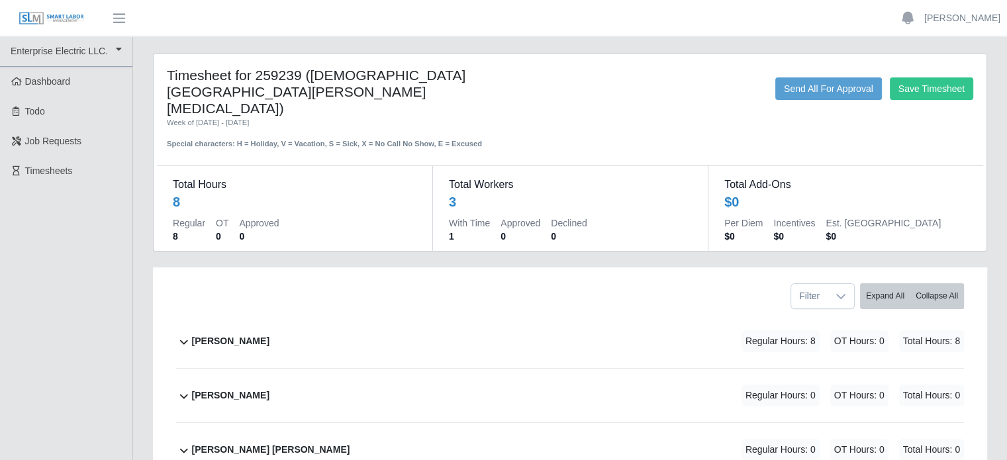
click at [217, 334] on b "Joseph Sanchez" at bounding box center [230, 341] width 77 height 14
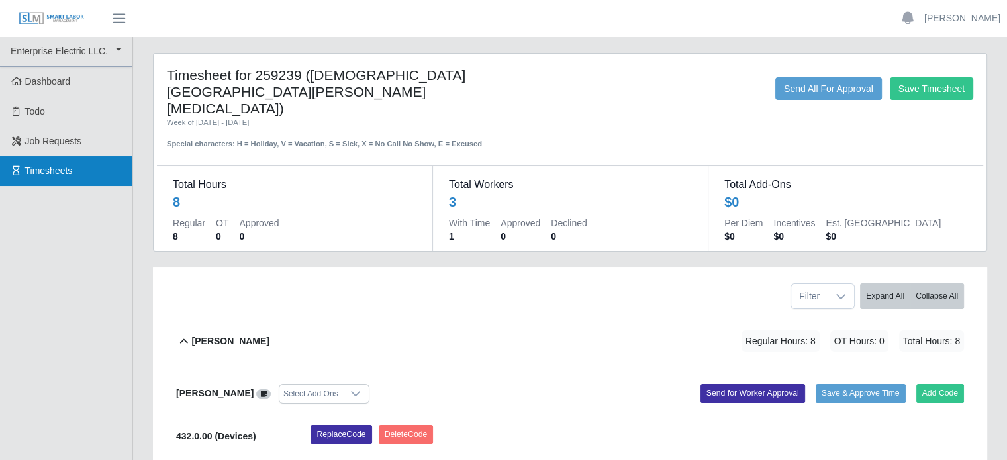
click at [34, 173] on span "Timesheets" at bounding box center [49, 171] width 48 height 11
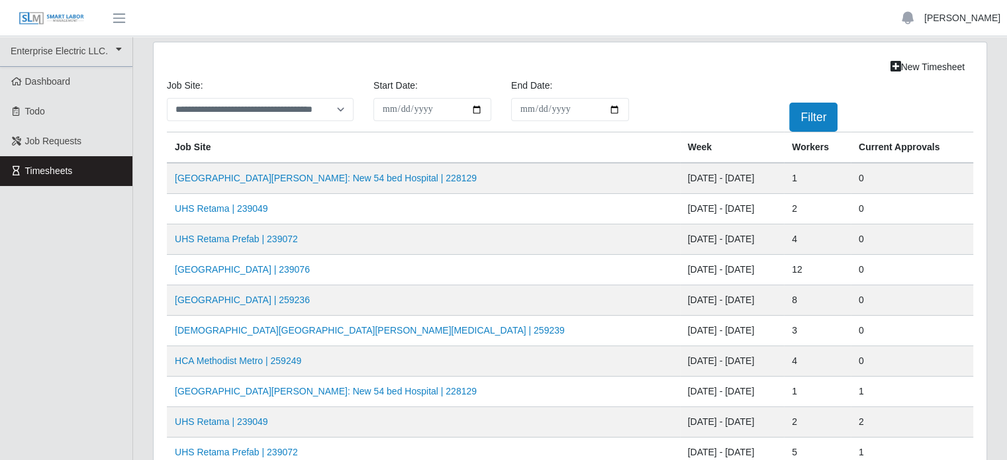
click at [961, 18] on link "[PERSON_NAME]" at bounding box center [962, 18] width 76 height 14
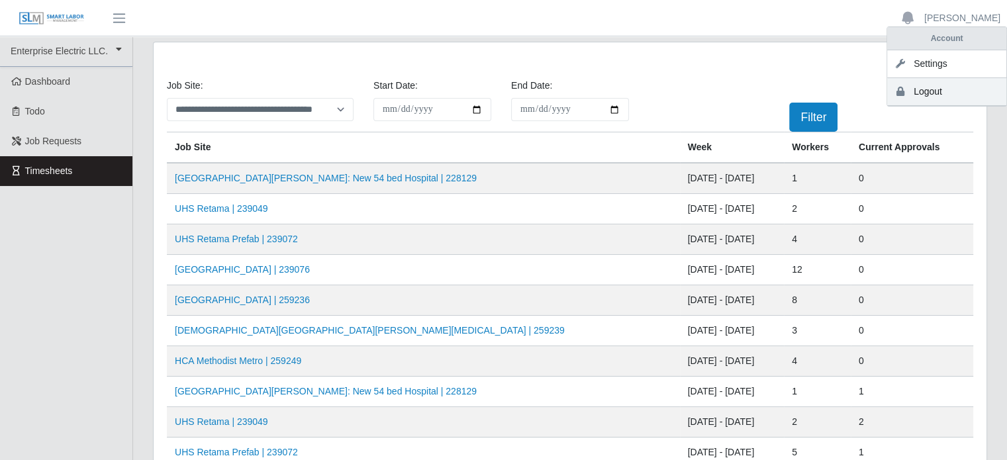
click at [935, 93] on link "Logout" at bounding box center [946, 92] width 119 height 28
